Goal: Transaction & Acquisition: Subscribe to service/newsletter

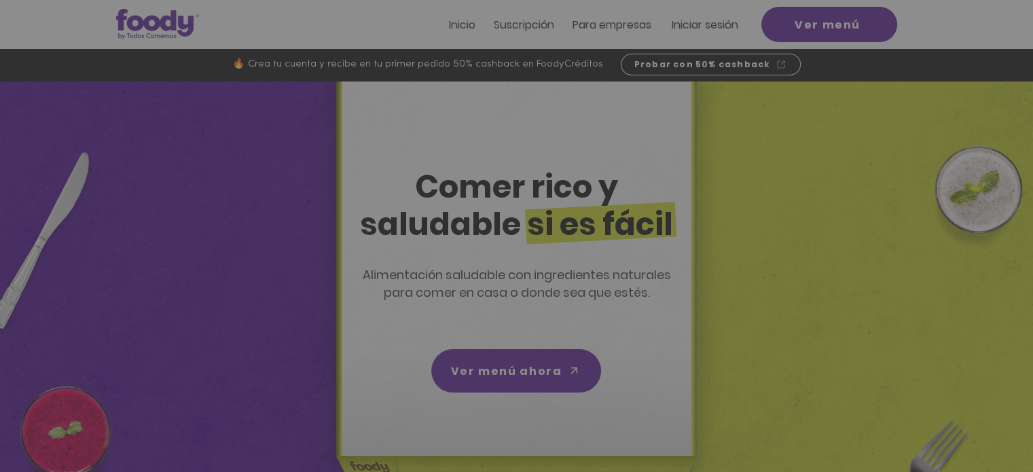
click at [637, 116] on icon "Volver al sitio" at bounding box center [642, 119] width 11 height 11
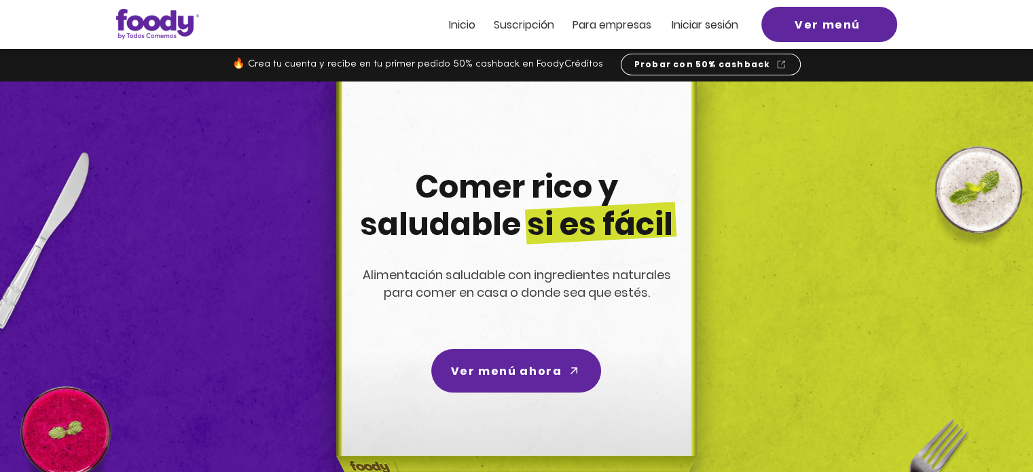
click at [465, 24] on span "Inicio" at bounding box center [462, 25] width 26 height 16
click at [465, 50] on div "main content" at bounding box center [516, 65] width 1033 height 33
drag, startPoint x: 469, startPoint y: 14, endPoint x: 465, endPoint y: 24, distance: 10.3
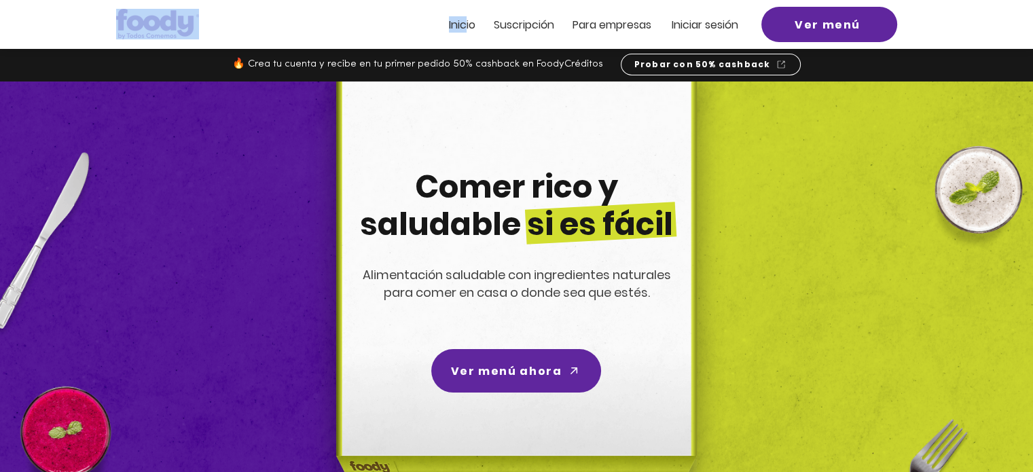
click at [465, 24] on header "Inicio Suscripción Pa ra empresas Iniciar sesión Ver menú" at bounding box center [516, 24] width 1033 height 49
click at [514, 22] on span "Suscripción" at bounding box center [524, 25] width 60 height 16
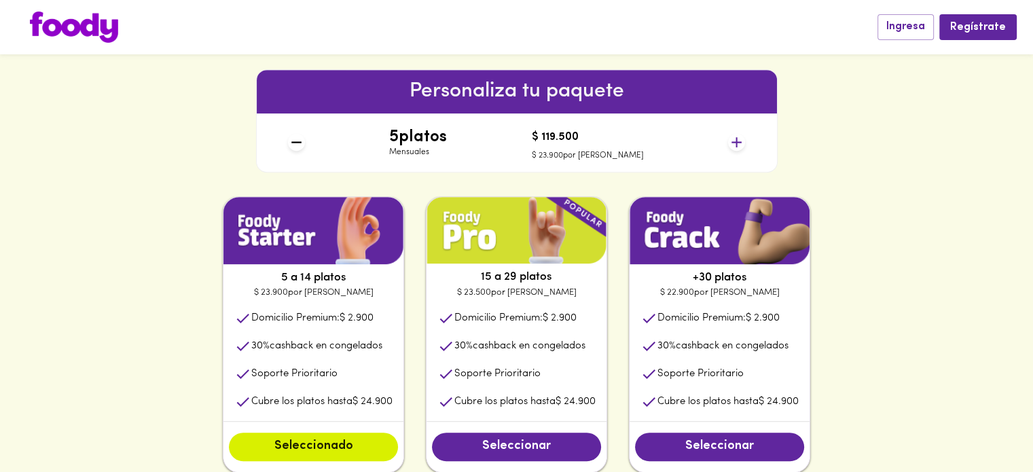
scroll to position [579, 0]
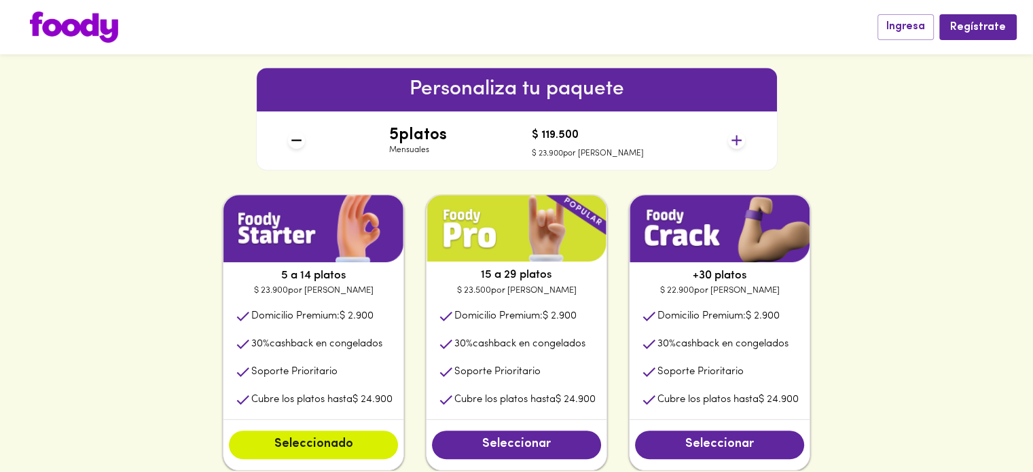
click at [728, 144] on div "5 platos Mensuales $ 119.500 $ 23.900 por plato" at bounding box center [517, 140] width 468 height 58
click at [736, 143] on icon at bounding box center [737, 140] width 10 height 10
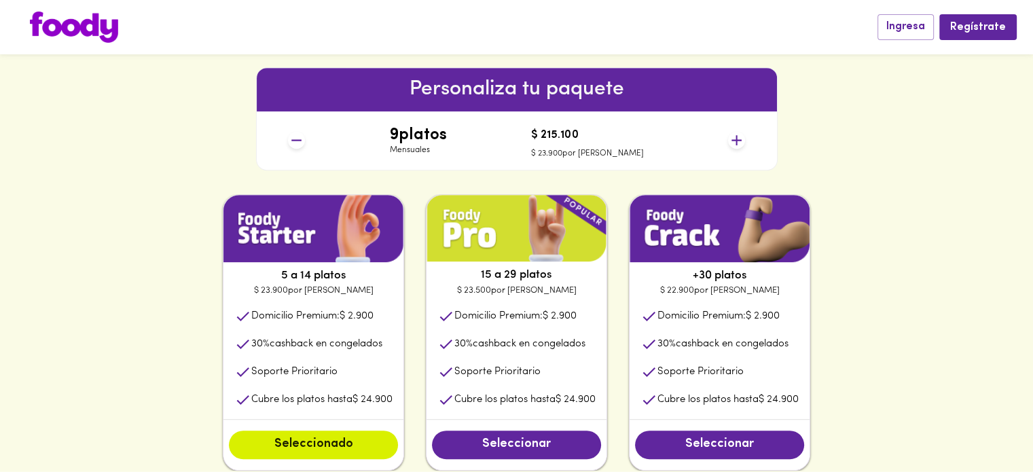
click at [804, 170] on div "Personaliza tu paquete 9 platos Mensuales $ 215.100 $ 23.900 por plato" at bounding box center [516, 118] width 1033 height 151
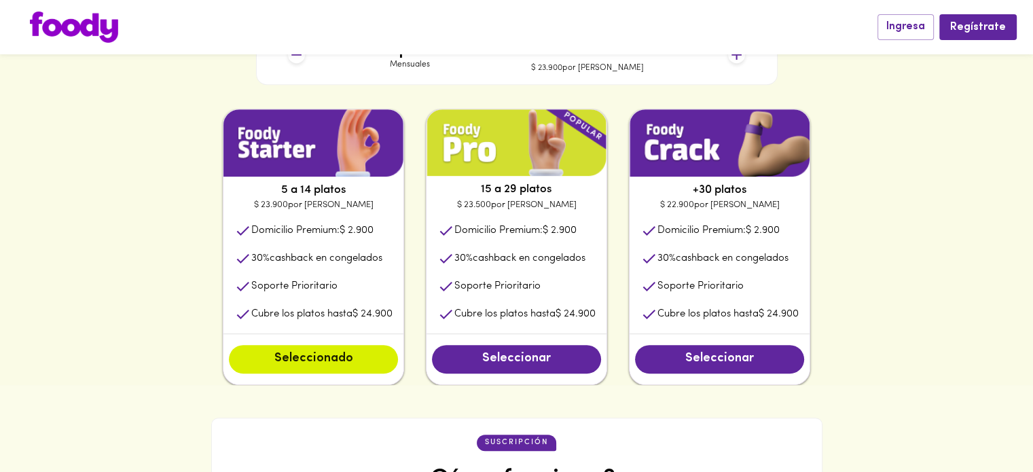
scroll to position [0, 0]
